Goal: Check status: Check status

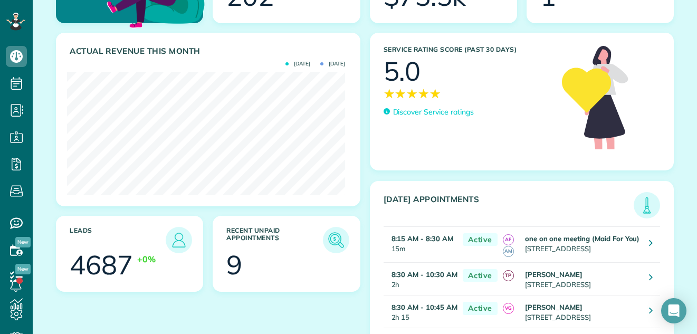
scroll to position [125, 0]
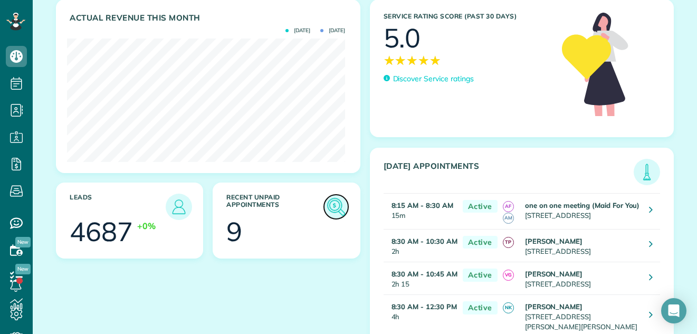
click at [331, 206] on img at bounding box center [336, 207] width 24 height 24
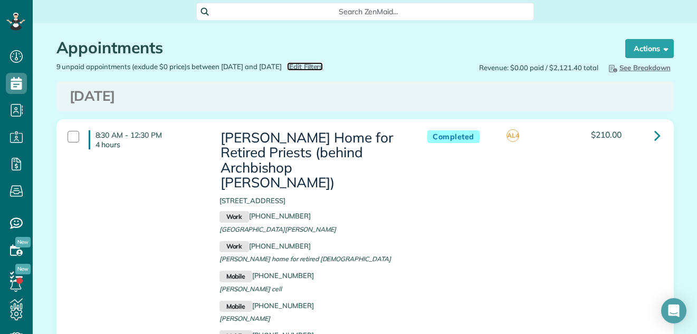
click at [323, 64] on span "Edit Filters" at bounding box center [306, 66] width 34 height 8
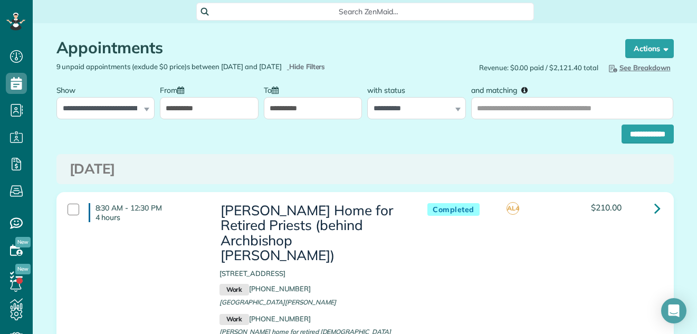
click at [327, 102] on input "**********" at bounding box center [313, 108] width 99 height 22
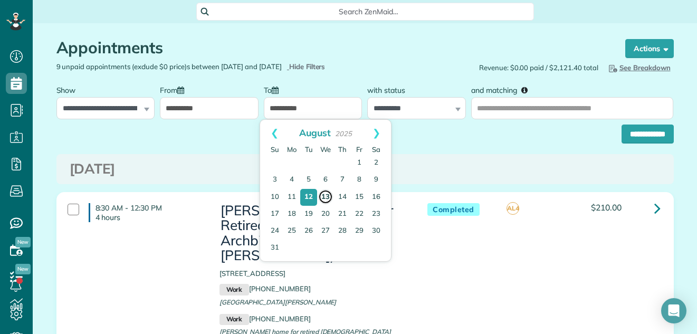
click at [322, 195] on link "13" at bounding box center [325, 196] width 15 height 15
type input "**********"
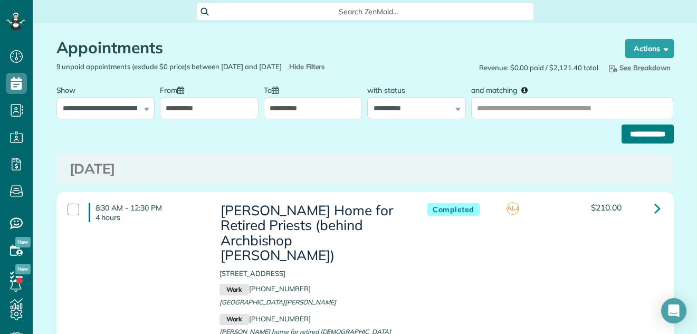
click at [623, 131] on input "**********" at bounding box center [648, 134] width 52 height 19
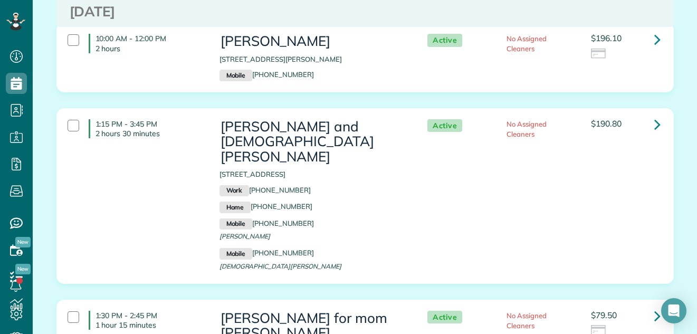
scroll to position [1270, 0]
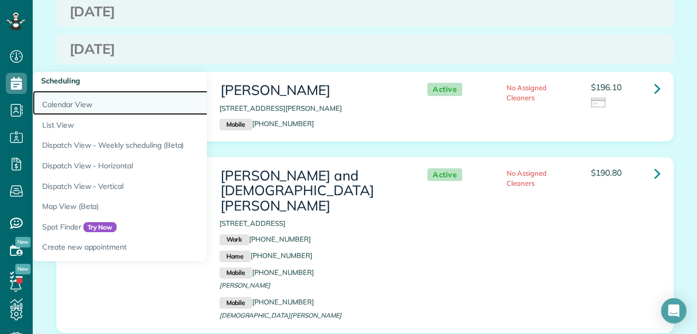
click at [58, 99] on link "Calendar View" at bounding box center [165, 103] width 264 height 24
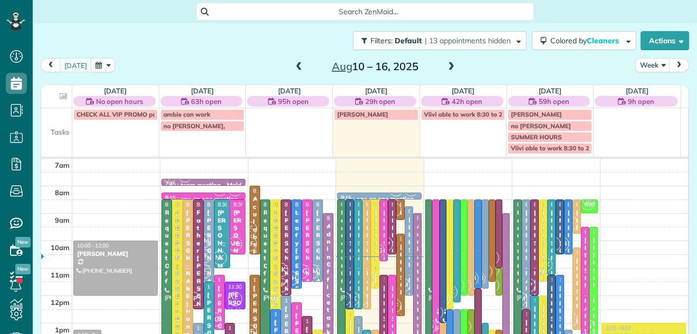
scroll to position [5, 5]
click at [642, 58] on div "Filters: Default | 13 appointments hidden Colored by Cleaners Color by Cleaner …" at bounding box center [365, 40] width 664 height 35
click at [642, 63] on button "Week" at bounding box center [652, 65] width 35 height 14
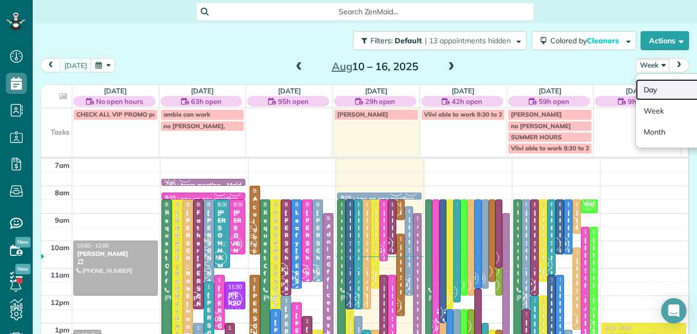
click at [640, 87] on link "Day" at bounding box center [677, 89] width 83 height 21
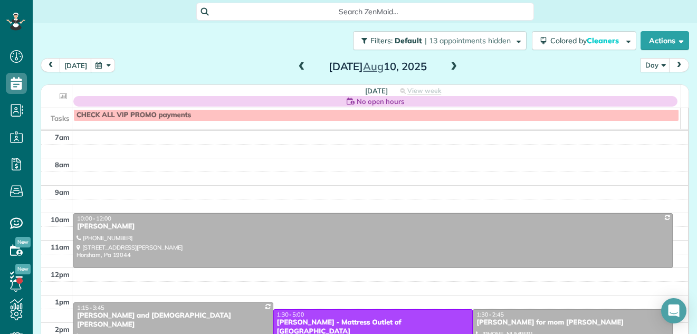
click at [448, 68] on span at bounding box center [454, 66] width 12 height 9
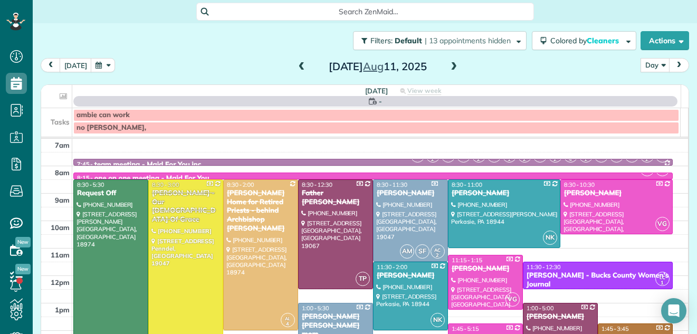
click at [448, 68] on span at bounding box center [454, 66] width 12 height 9
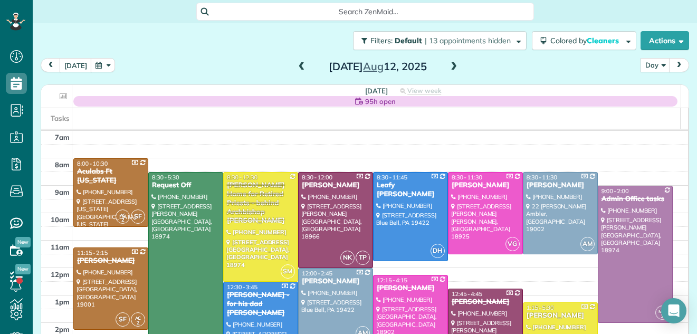
click at [448, 68] on span at bounding box center [454, 66] width 12 height 9
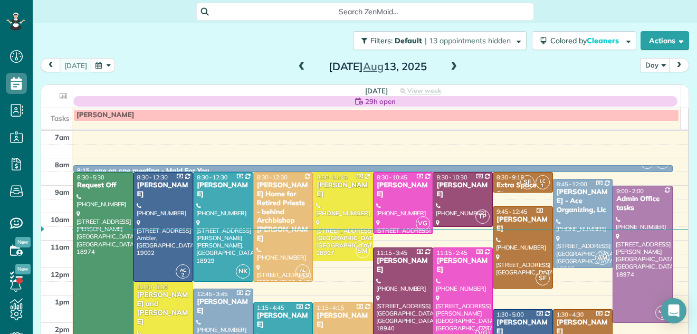
click at [448, 68] on span at bounding box center [454, 66] width 12 height 9
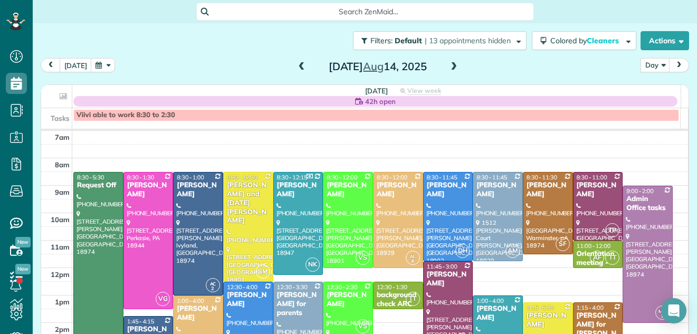
click at [298, 62] on span at bounding box center [302, 66] width 12 height 9
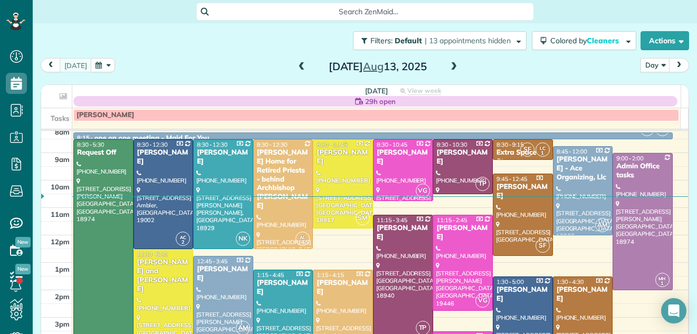
scroll to position [17, 0]
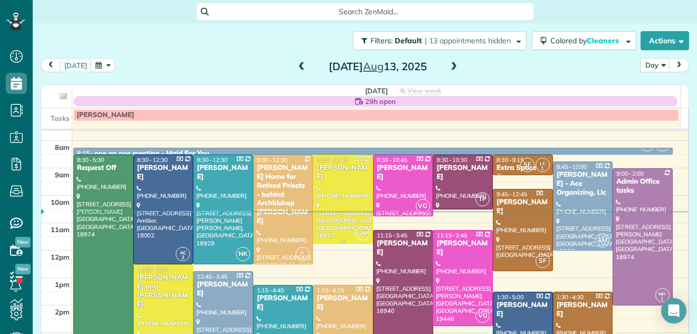
click at [347, 186] on div at bounding box center [342, 199] width 59 height 88
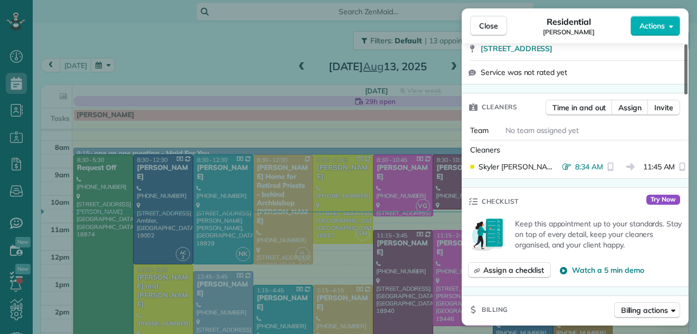
scroll to position [183, 0]
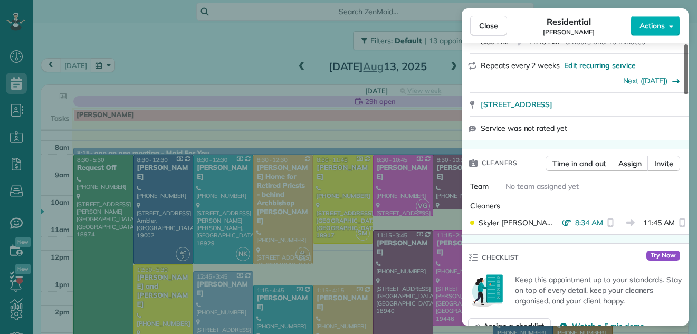
drag, startPoint x: 684, startPoint y: 58, endPoint x: 682, endPoint y: 91, distance: 32.8
click at [684, 91] on div at bounding box center [685, 69] width 3 height 50
click at [488, 24] on span "Close" at bounding box center [488, 26] width 19 height 11
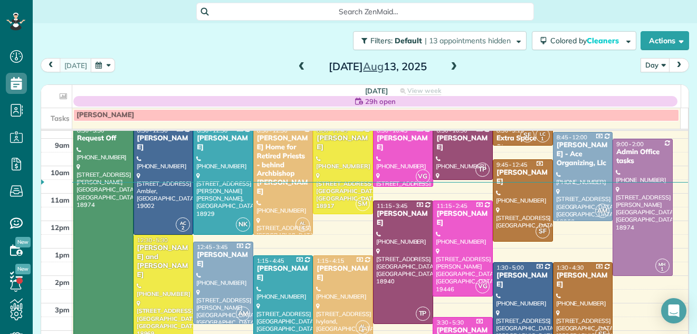
scroll to position [44, 0]
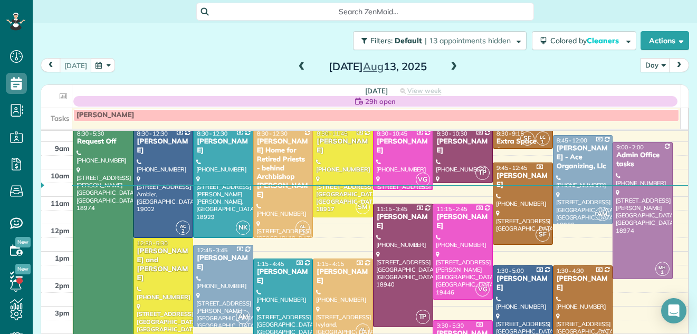
click at [448, 68] on span at bounding box center [454, 66] width 12 height 9
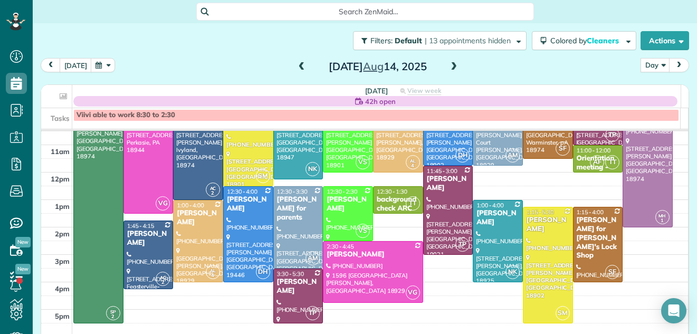
scroll to position [97, 0]
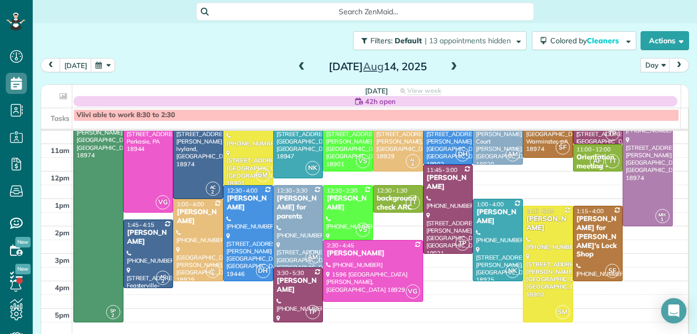
click at [448, 62] on span at bounding box center [454, 66] width 12 height 9
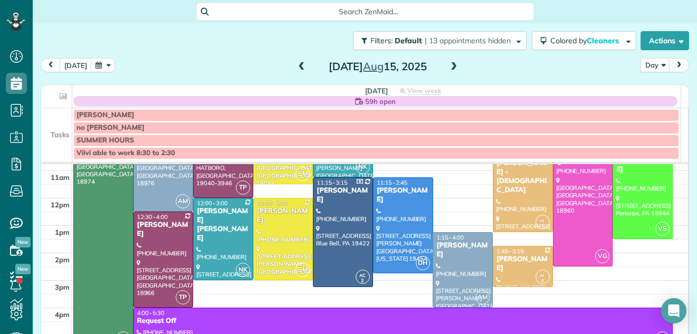
scroll to position [106, 0]
